Goal: Task Accomplishment & Management: Manage account settings

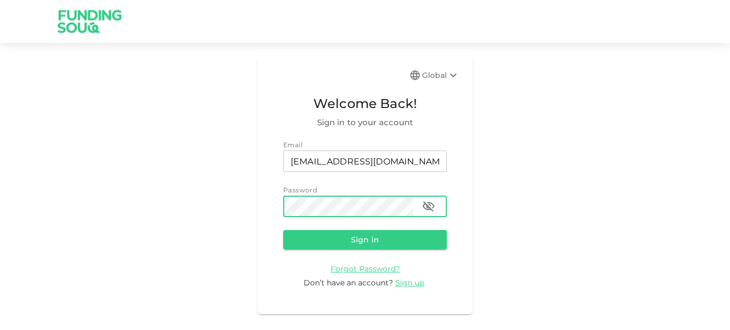
click at [283, 230] on button "Sign in" at bounding box center [365, 239] width 164 height 19
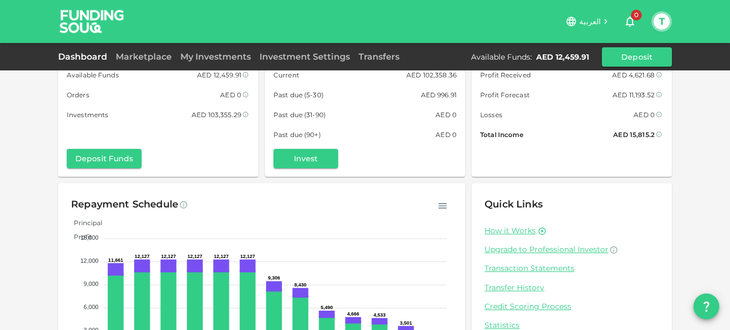
scroll to position [115, 0]
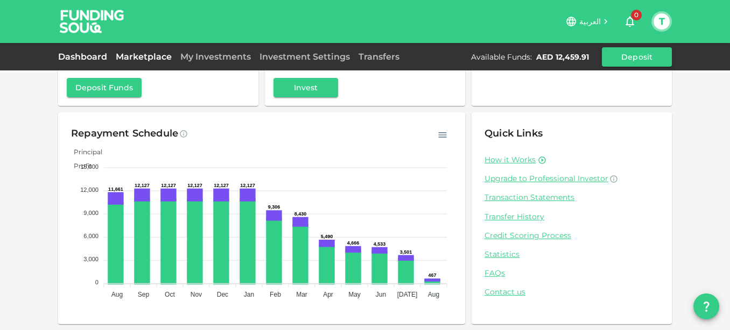
click at [138, 53] on link "Marketplace" at bounding box center [143, 57] width 65 height 10
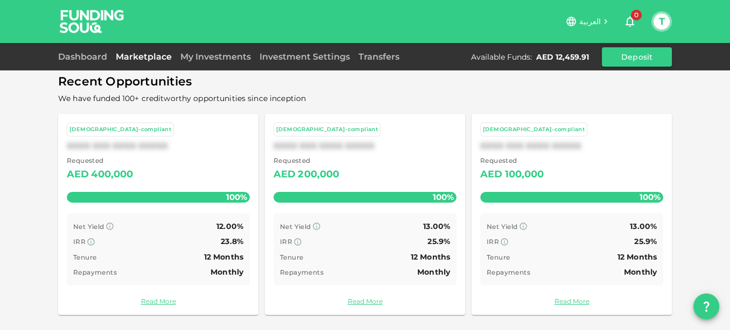
scroll to position [67, 0]
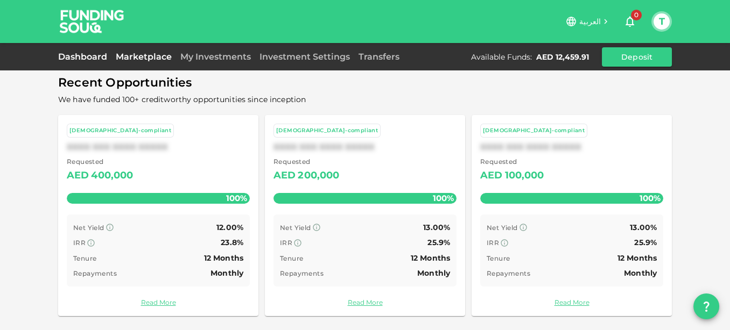
click at [84, 58] on link "Dashboard" at bounding box center [84, 57] width 53 height 10
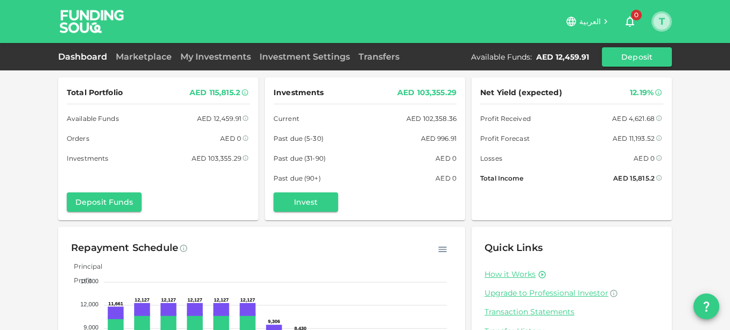
click at [657, 19] on button "T" at bounding box center [661, 21] width 16 height 16
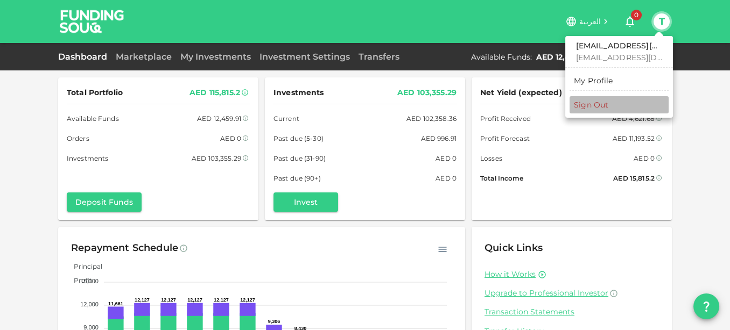
click at [598, 109] on div "Sign Out" at bounding box center [591, 105] width 34 height 11
